Goal: Task Accomplishment & Management: Use online tool/utility

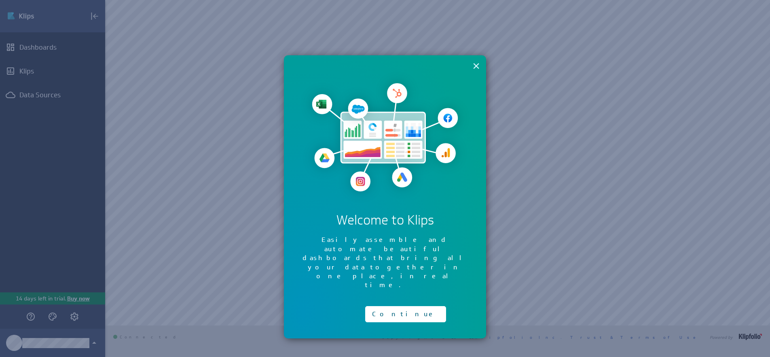
click at [478, 66] on button "×" at bounding box center [476, 66] width 8 height 16
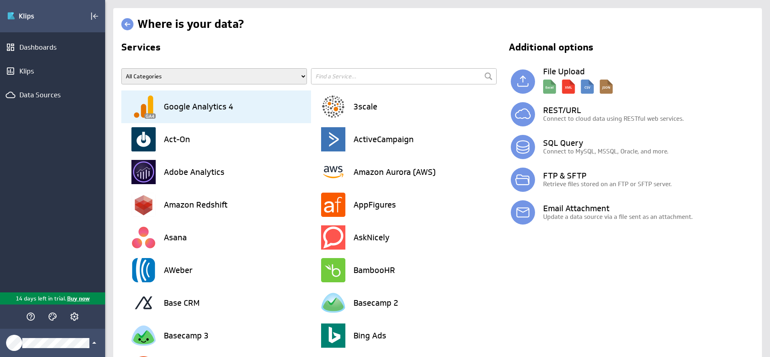
type input "w"
type input "excel"
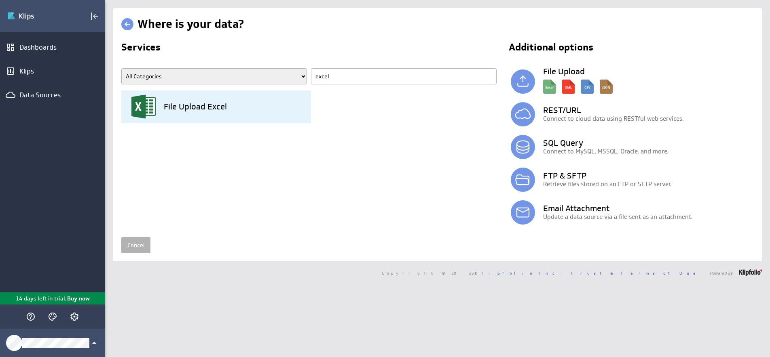
click at [203, 113] on div "File Upload Excel" at bounding box center [220, 107] width 179 height 33
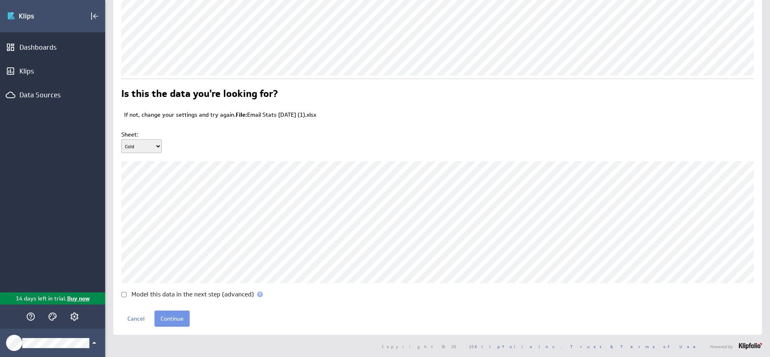
scroll to position [51, 0]
click at [170, 316] on input "Continue" at bounding box center [171, 319] width 35 height 16
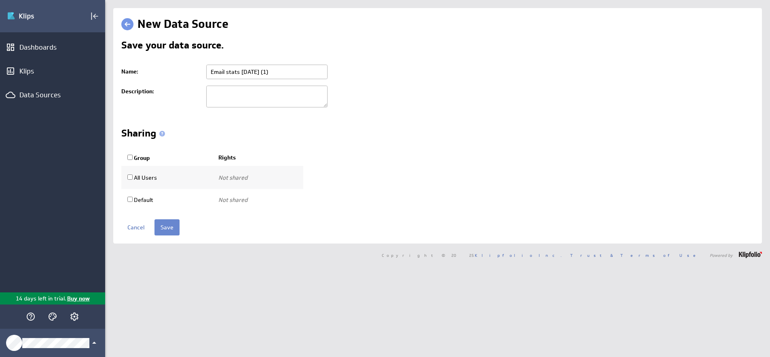
click at [163, 229] on input "Save" at bounding box center [166, 227] width 25 height 16
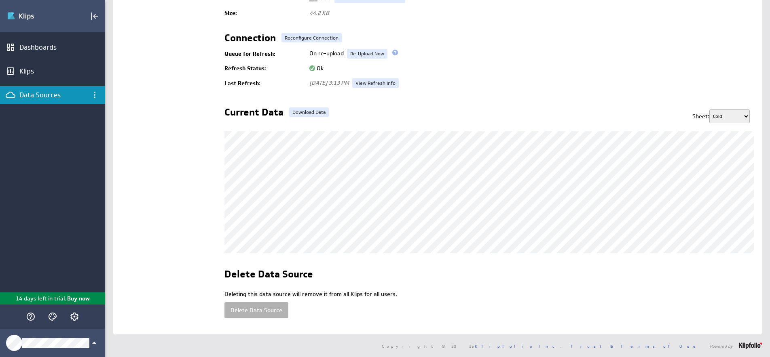
scroll to position [148, 0]
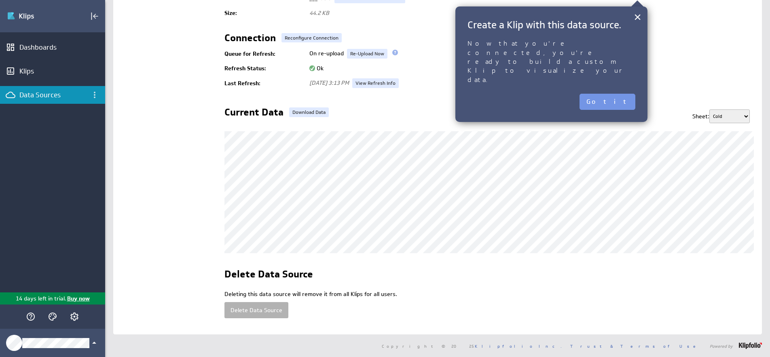
select select "1"
click at [638, 21] on button "×" at bounding box center [637, 17] width 8 height 16
click at [633, 15] on button "×" at bounding box center [637, 17] width 8 height 16
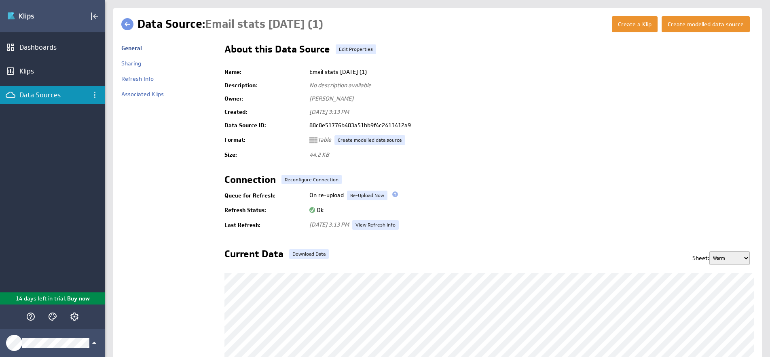
scroll to position [0, 0]
click at [724, 26] on button "Create modelled data source" at bounding box center [705, 24] width 88 height 16
click at [625, 21] on button "Create a Klip" at bounding box center [635, 24] width 46 height 16
click at [47, 49] on div "Dashboards" at bounding box center [52, 47] width 66 height 9
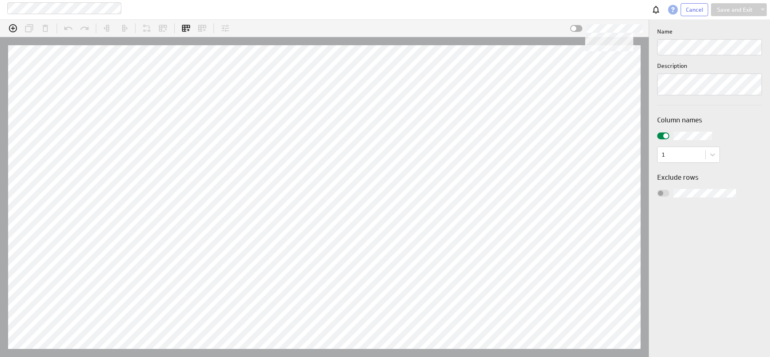
scroll to position [13, 654]
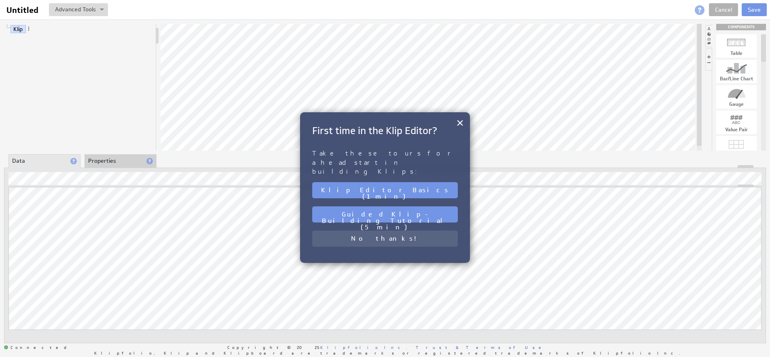
click at [388, 231] on button "No thanks!" at bounding box center [385, 239] width 146 height 16
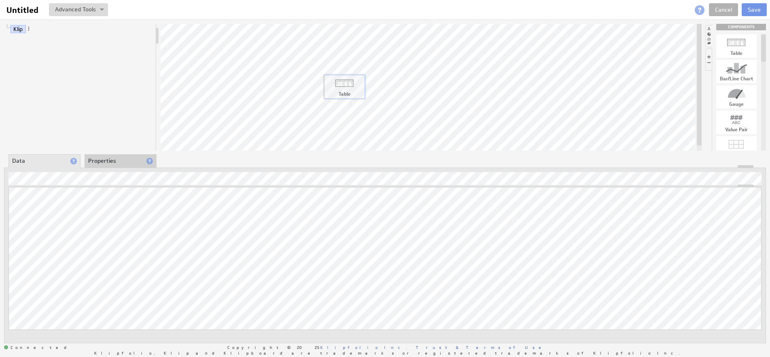
drag, startPoint x: 738, startPoint y: 46, endPoint x: 346, endPoint y: 87, distance: 394.2
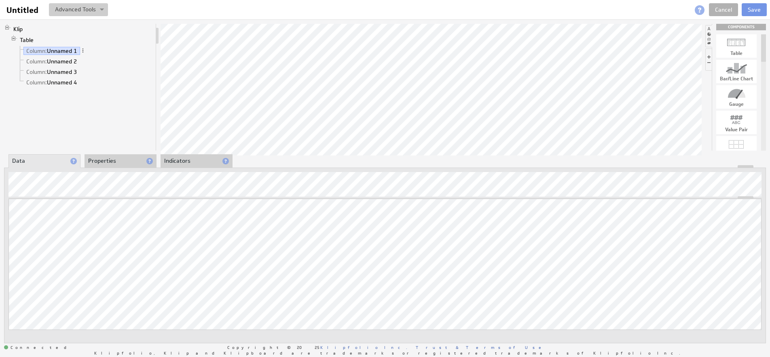
click at [73, 10] on button at bounding box center [78, 9] width 59 height 13
click at [141, 46] on li "Column: Unnamed 1" at bounding box center [84, 51] width 135 height 11
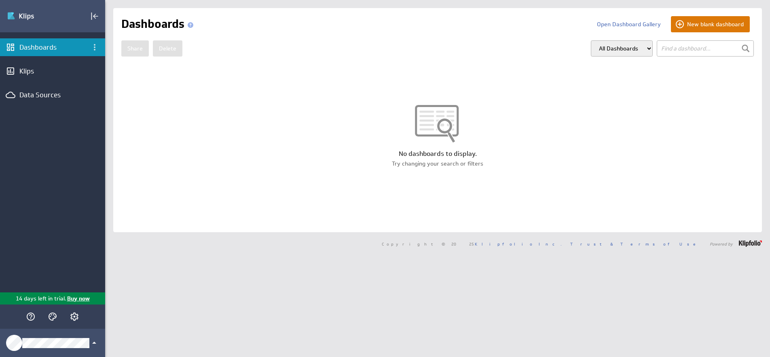
click at [702, 29] on button "New blank dashboard" at bounding box center [710, 24] width 79 height 16
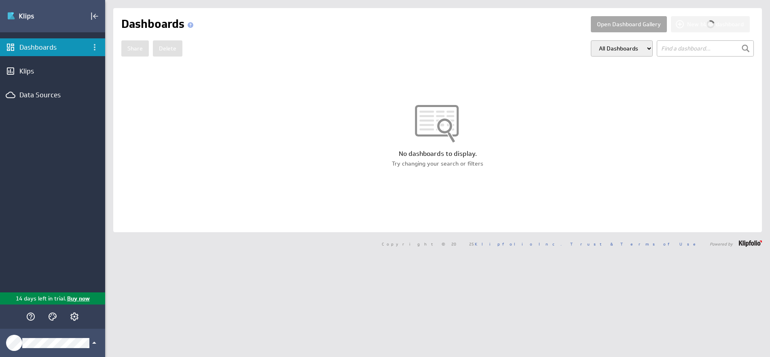
click at [625, 24] on button "Open Dashboard Gallery" at bounding box center [629, 24] width 76 height 16
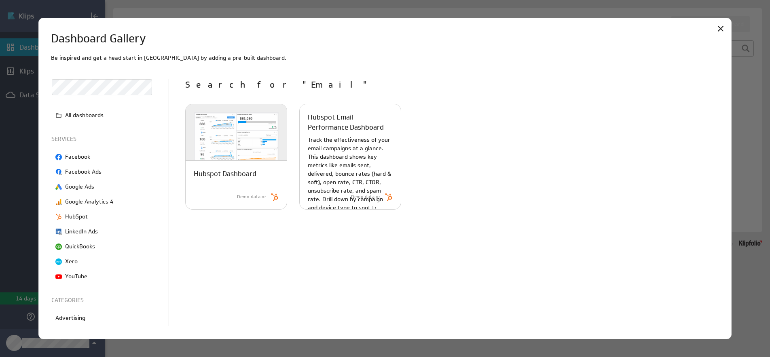
click at [382, 170] on p "Track the effectiveness of your email campaigns at a glance. This dashboard sho…" at bounding box center [350, 174] width 85 height 76
click at [355, 136] on p "Track the effectiveness of your email campaigns at a glance. This dashboard sho…" at bounding box center [350, 174] width 85 height 76
click at [331, 186] on p "Track the effectiveness of your email campaigns at a glance. This dashboard sho…" at bounding box center [350, 174] width 85 height 76
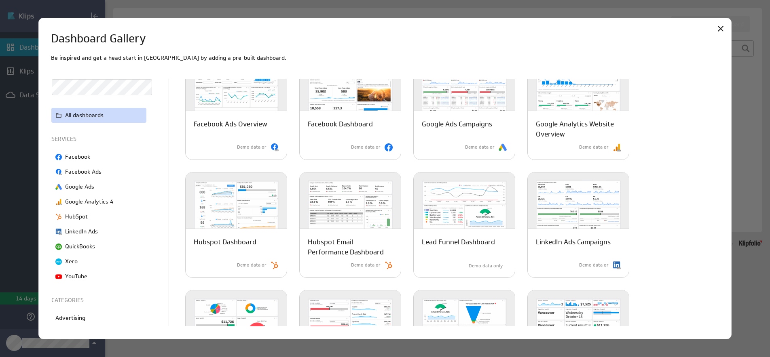
scroll to position [167, 0]
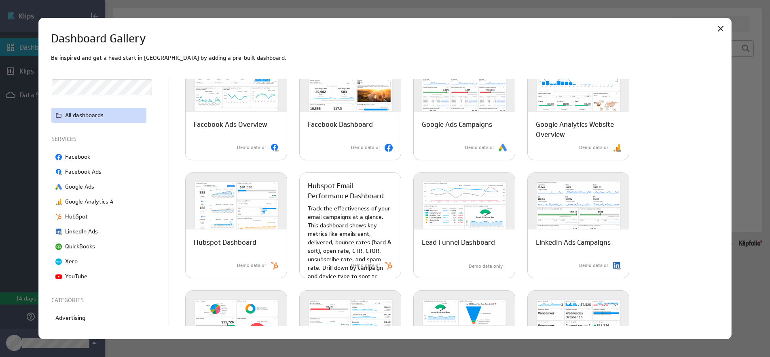
click at [381, 270] on div "Demo data or" at bounding box center [343, 266] width 103 height 15
click at [364, 249] on p "Track the effectiveness of your email campaigns at a glance. This dashboard sho…" at bounding box center [350, 243] width 85 height 76
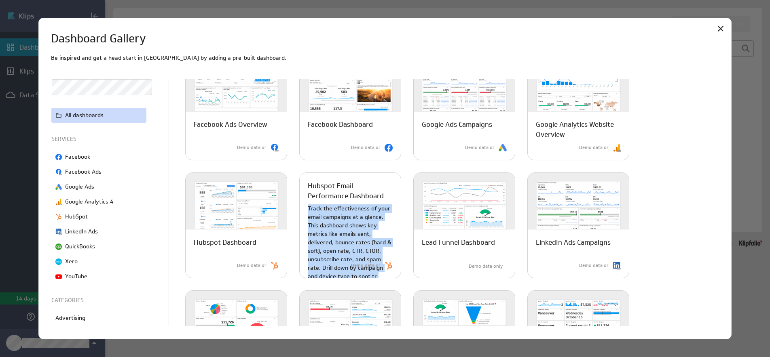
click at [365, 250] on p "Track the effectiveness of your email campaigns at a glance. This dashboard sho…" at bounding box center [350, 243] width 85 height 76
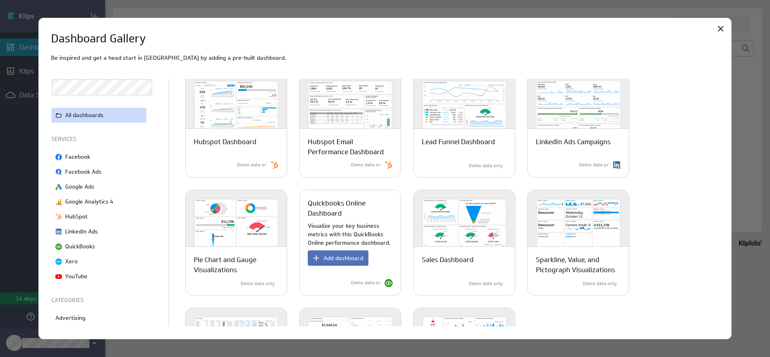
scroll to position [252, 0]
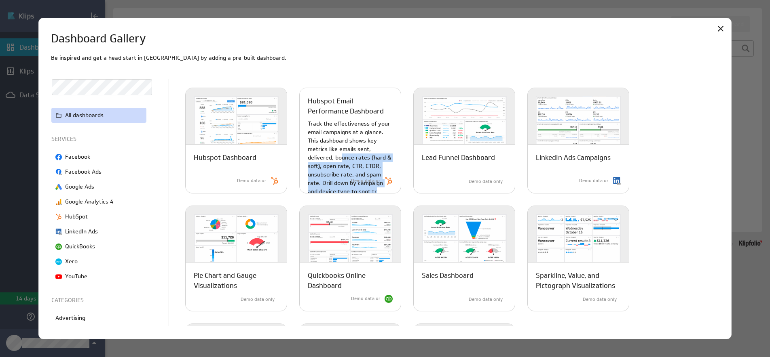
drag, startPoint x: 342, startPoint y: 154, endPoint x: 375, endPoint y: 190, distance: 48.3
click at [375, 191] on p "Track the effectiveness of your email campaigns at a glance. This dashboard sho…" at bounding box center [350, 158] width 85 height 76
click at [375, 190] on p "Track the effectiveness of your email campaigns at a glance. This dashboard sho…" at bounding box center [350, 158] width 85 height 76
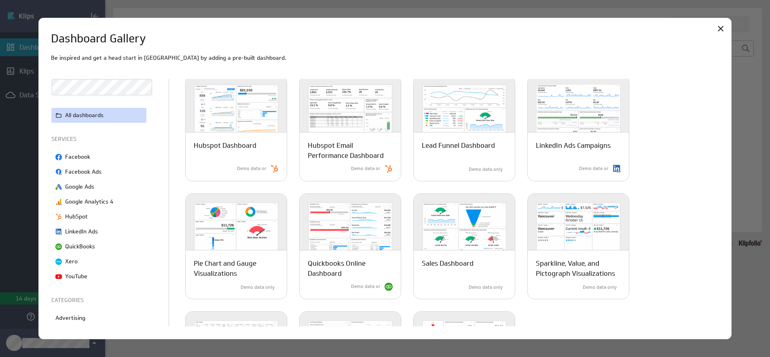
scroll to position [279, 0]
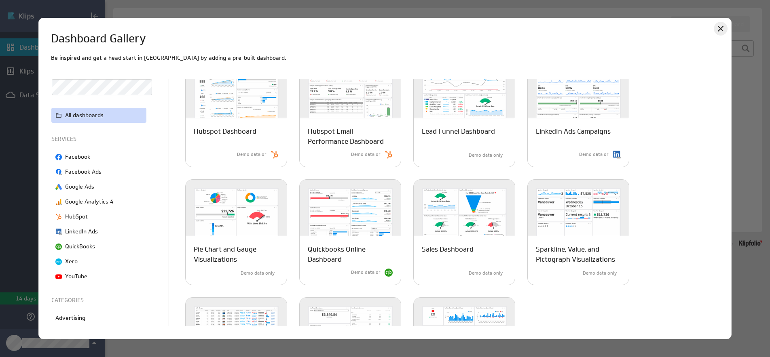
click at [721, 29] on icon "Close" at bounding box center [720, 29] width 6 height 6
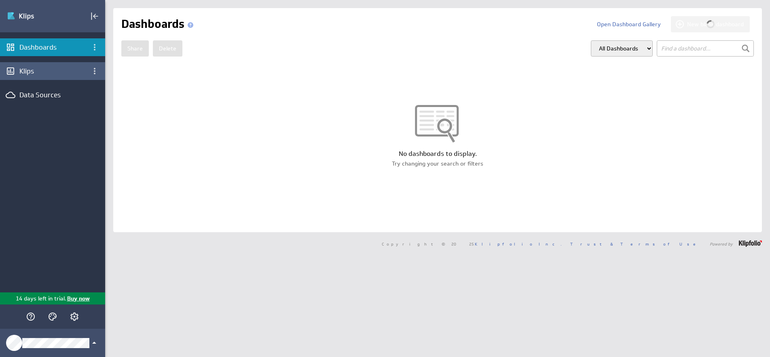
click at [27, 69] on div "Klips" at bounding box center [52, 71] width 66 height 9
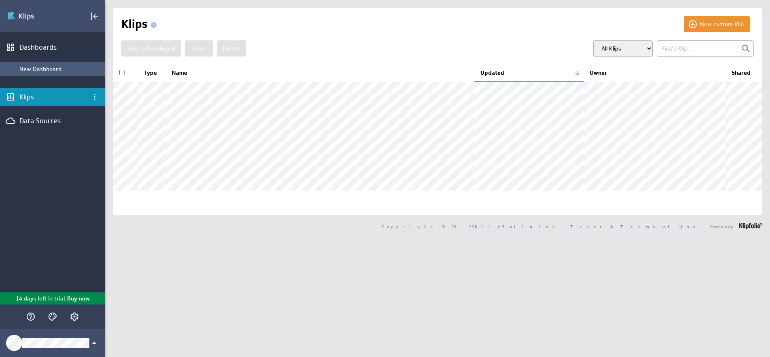
click at [33, 71] on div "New Dashboard" at bounding box center [60, 68] width 82 height 7
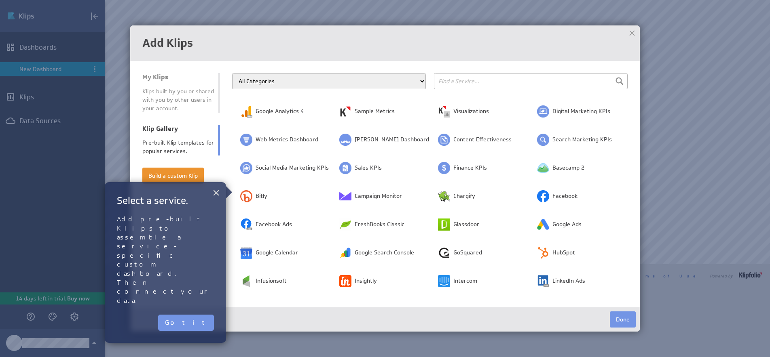
click at [217, 196] on button "×" at bounding box center [216, 193] width 8 height 16
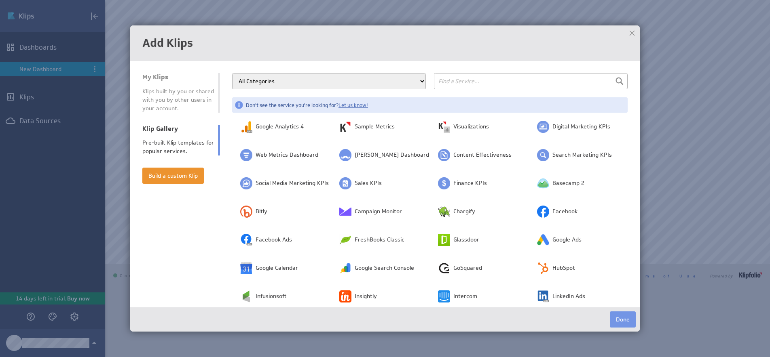
select select "email_campaign"
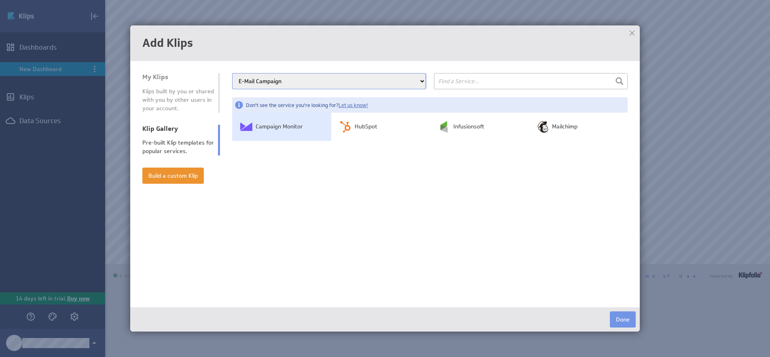
click at [308, 129] on td "Campaign Monitor" at bounding box center [281, 127] width 99 height 28
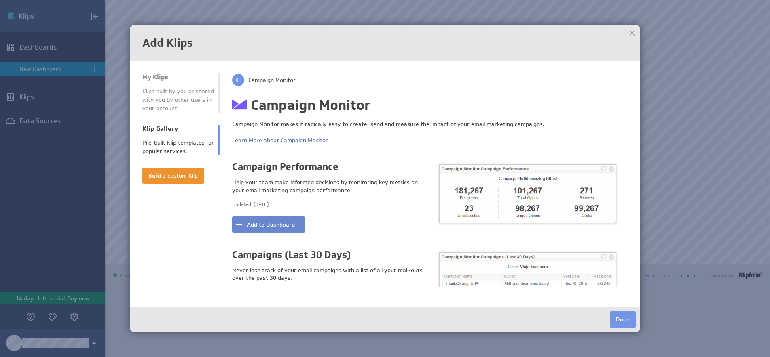
click at [279, 219] on button "Add to Dashboard" at bounding box center [268, 225] width 73 height 16
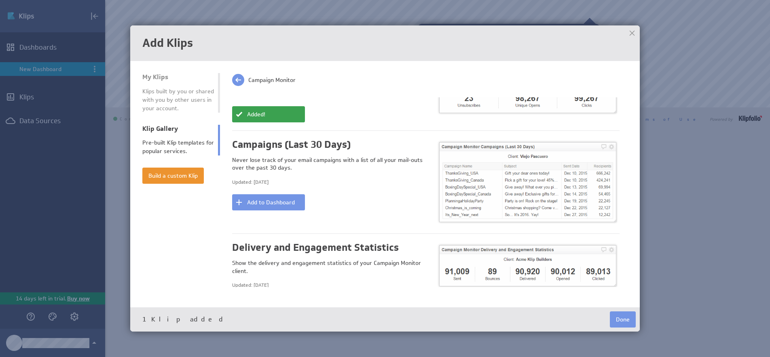
scroll to position [117, 0]
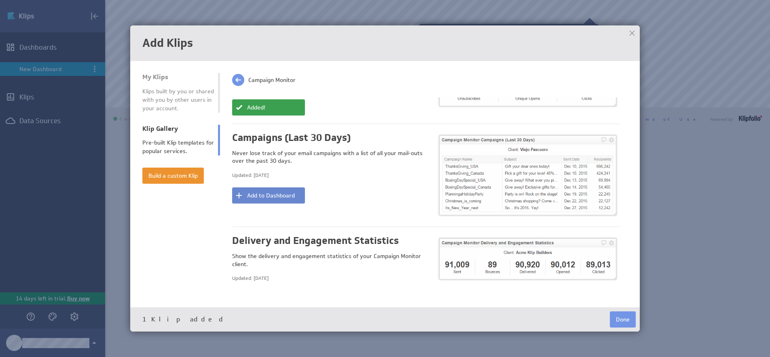
click at [274, 190] on button "Add to Dashboard" at bounding box center [268, 196] width 73 height 16
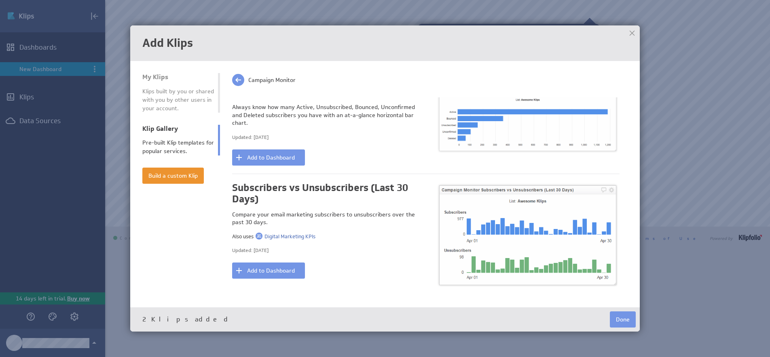
scroll to position [553, 0]
click at [632, 320] on button "Done" at bounding box center [623, 320] width 26 height 16
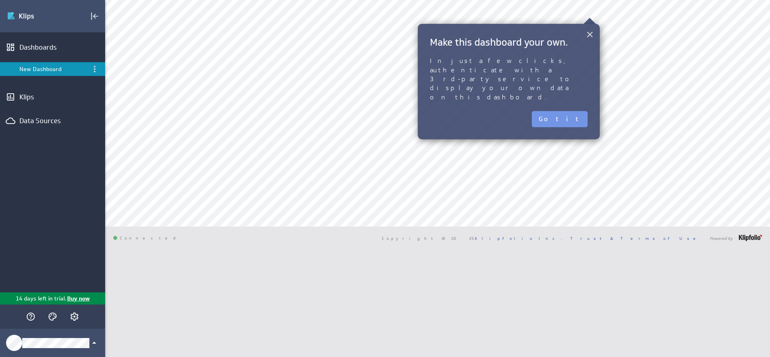
click at [589, 35] on button "×" at bounding box center [590, 34] width 8 height 16
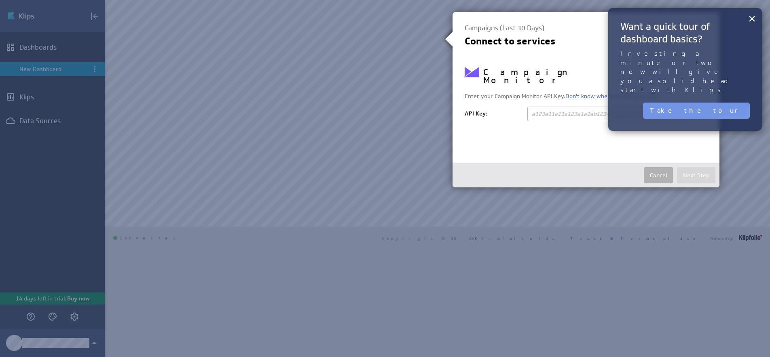
click at [564, 107] on input "text" at bounding box center [608, 114] width 162 height 15
click at [737, 26] on h2 "Want a quick tour of dashboard basics?" at bounding box center [684, 32] width 129 height 25
click at [741, 25] on h2 "Want a quick tour of dashboard basics?" at bounding box center [684, 32] width 129 height 25
click at [742, 23] on h2 "Want a quick tour of dashboard basics?" at bounding box center [684, 32] width 129 height 25
click at [752, 17] on button "×" at bounding box center [752, 19] width 8 height 16
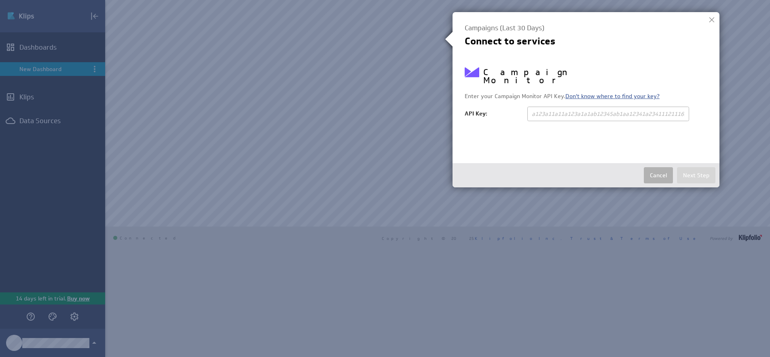
click at [602, 93] on link "Don't know where to find your key?" at bounding box center [612, 96] width 94 height 7
click at [708, 21] on div at bounding box center [711, 20] width 12 height 12
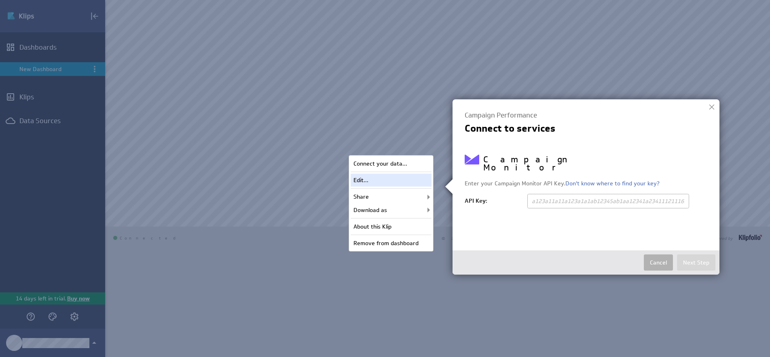
click at [400, 182] on div "Edit..." at bounding box center [390, 180] width 81 height 13
